Goal: Transaction & Acquisition: Book appointment/travel/reservation

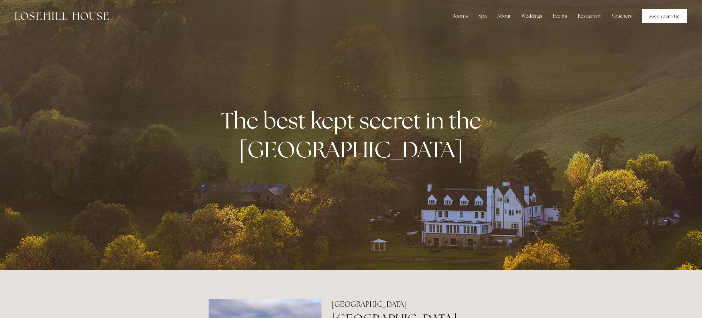
click at [669, 16] on link "Book Your Stay" at bounding box center [664, 16] width 45 height 14
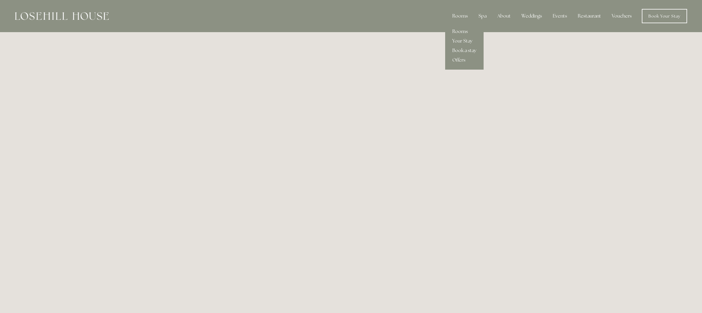
click at [465, 34] on link "Rooms" at bounding box center [464, 32] width 38 height 10
click at [464, 32] on link "Rooms" at bounding box center [464, 32] width 38 height 10
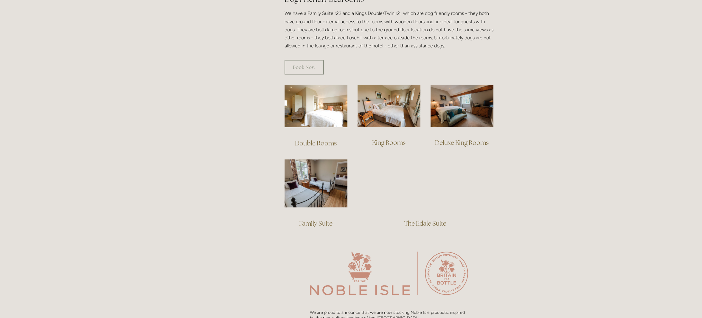
scroll to position [357, 0]
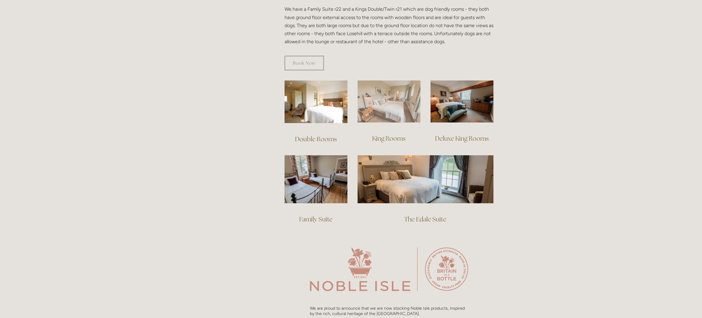
click at [396, 100] on img at bounding box center [388, 101] width 63 height 42
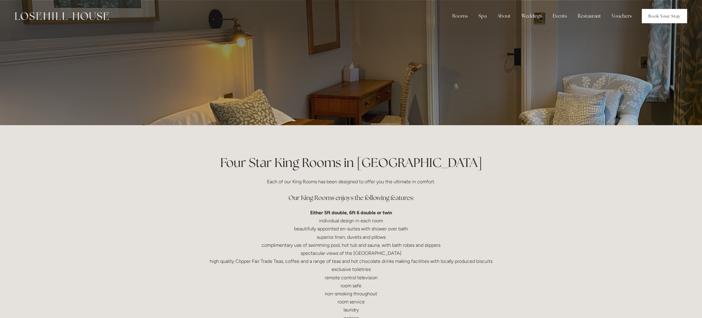
click at [665, 18] on link "Book Your Stay" at bounding box center [664, 16] width 45 height 14
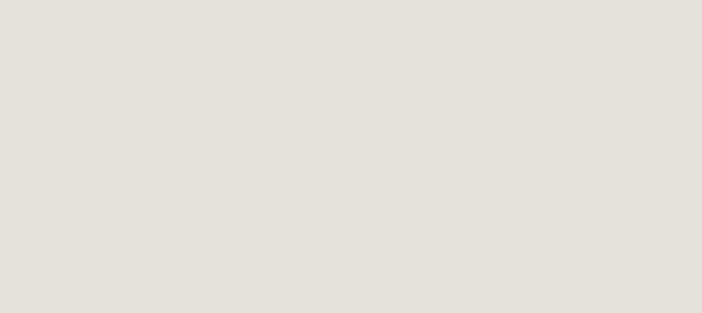
scroll to position [745, 0]
